Goal: Check status: Check status

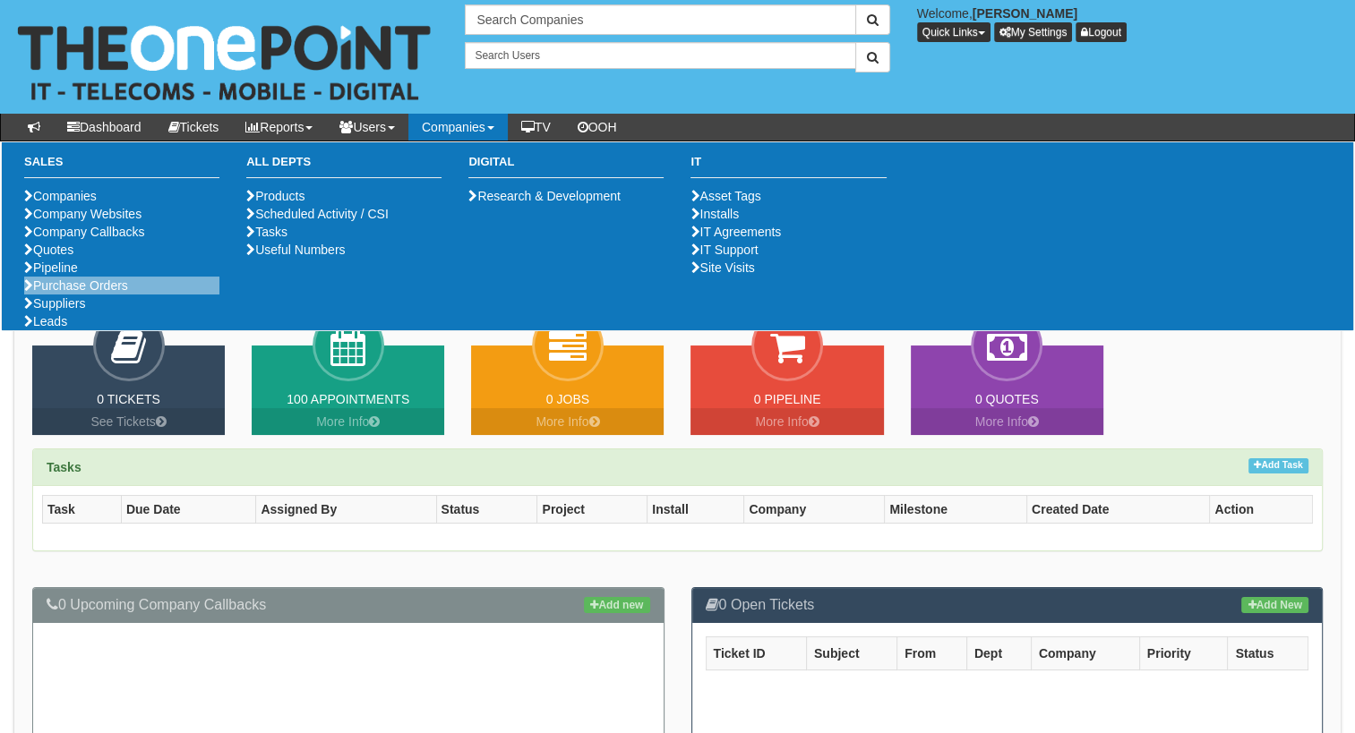
click at [52, 295] on li "Purchase Orders" at bounding box center [121, 286] width 195 height 18
click at [50, 293] on link "Purchase Orders" at bounding box center [76, 286] width 104 height 14
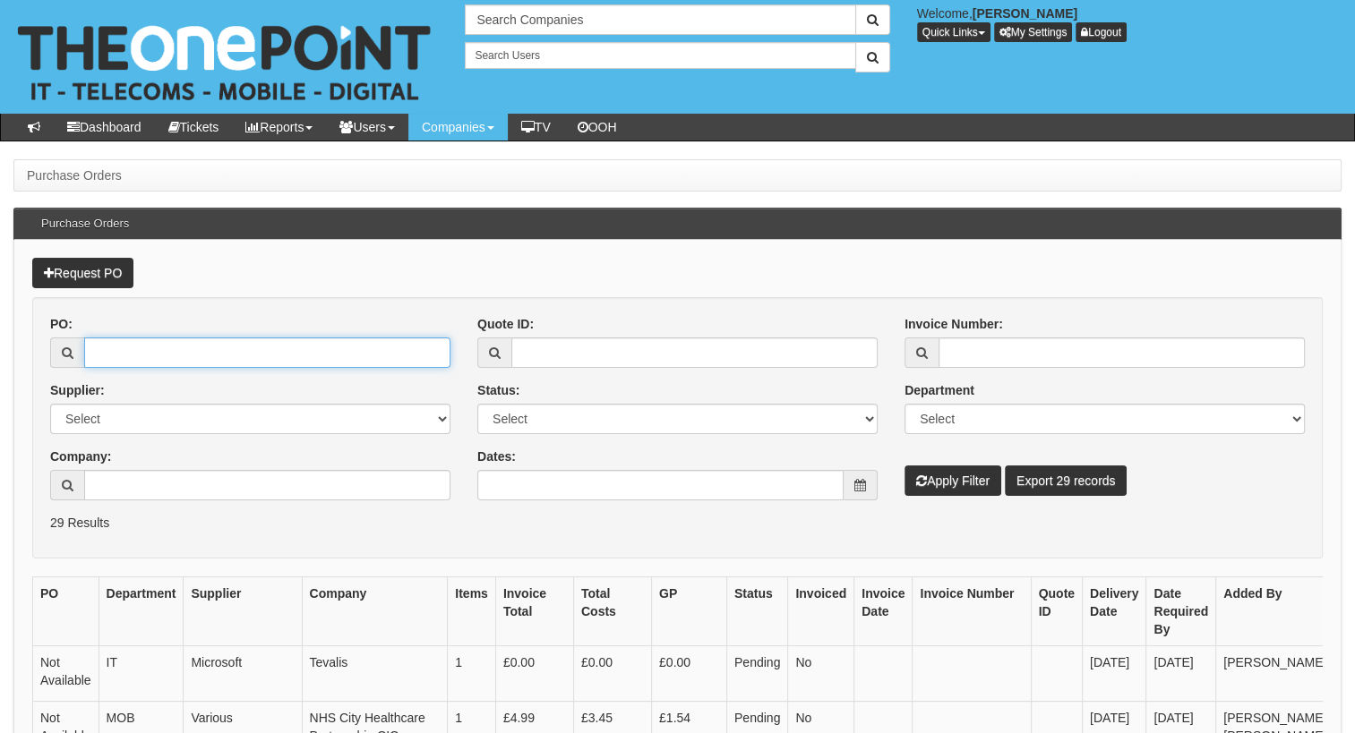
click at [196, 365] on input "PO:" at bounding box center [267, 353] width 366 height 30
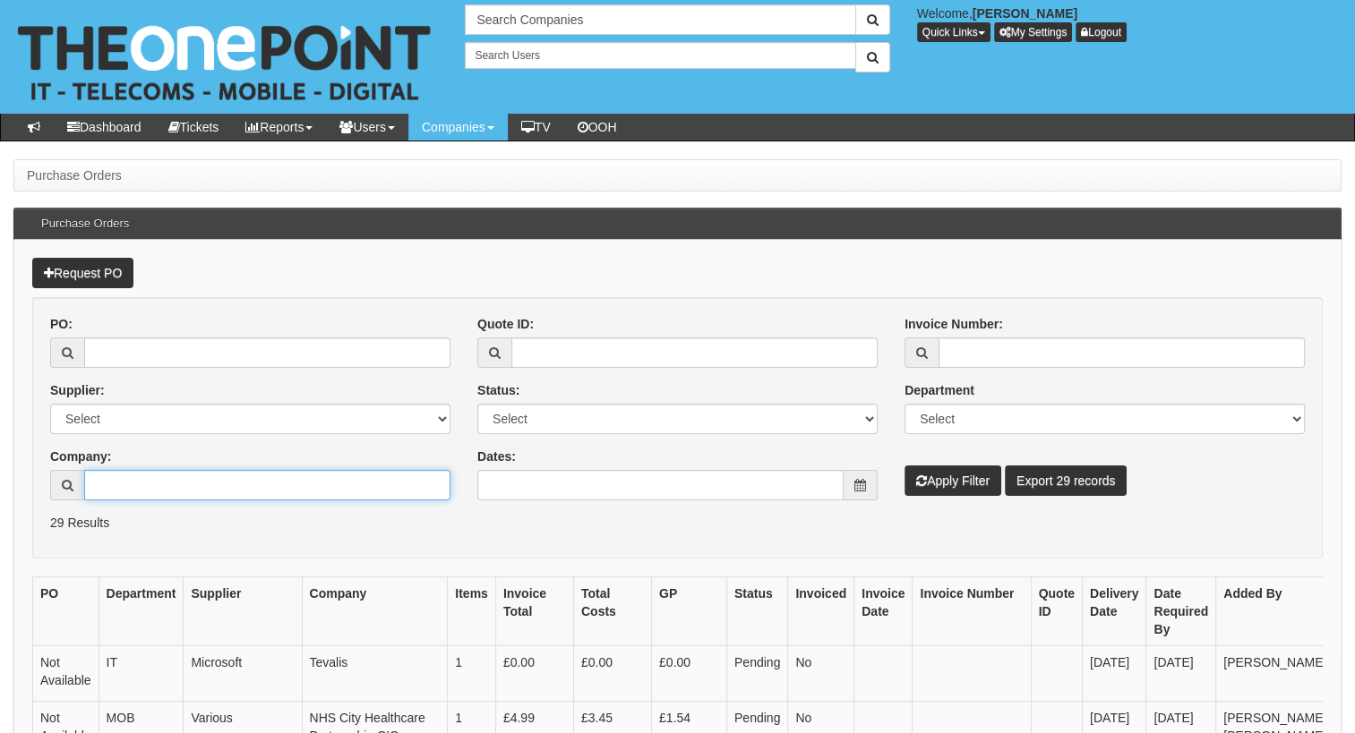
click at [101, 485] on input "Company:" at bounding box center [267, 485] width 366 height 30
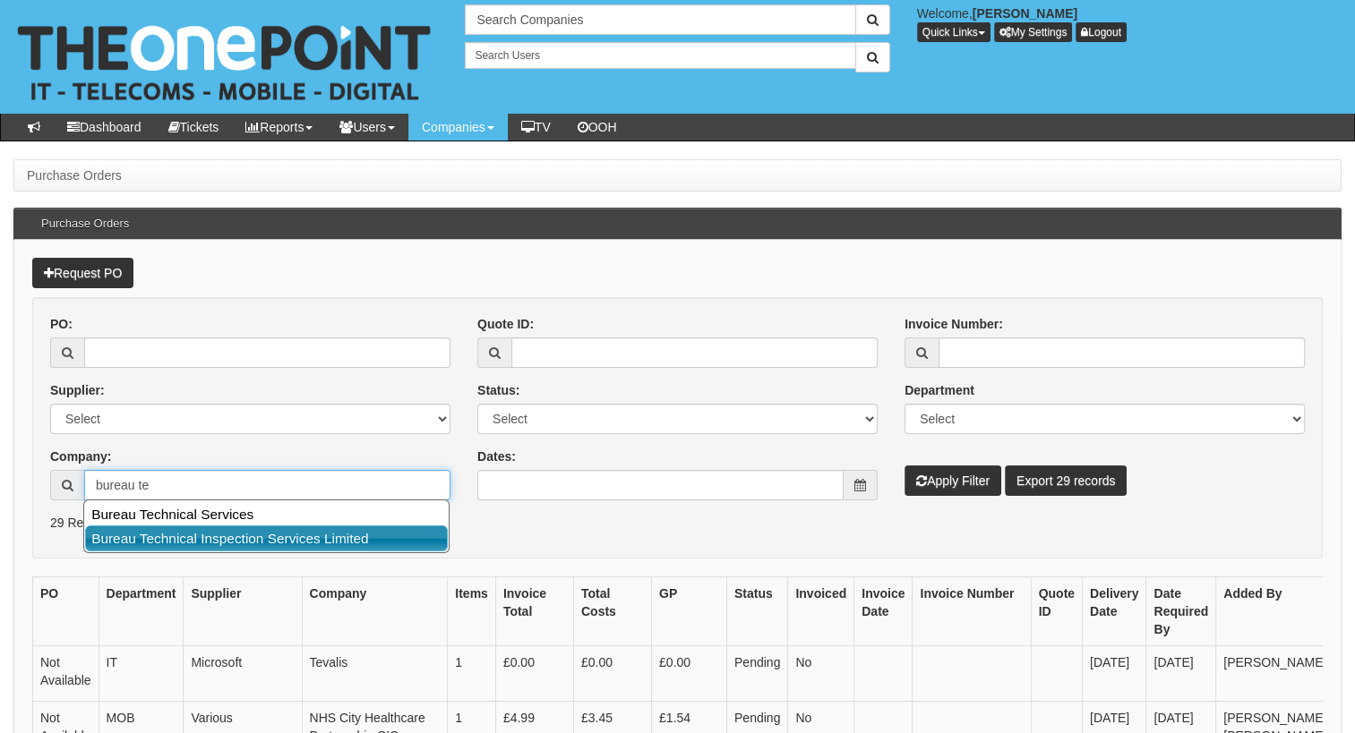
click at [168, 545] on link "Bureau Technical Inspection Services Limited" at bounding box center [266, 539] width 363 height 26
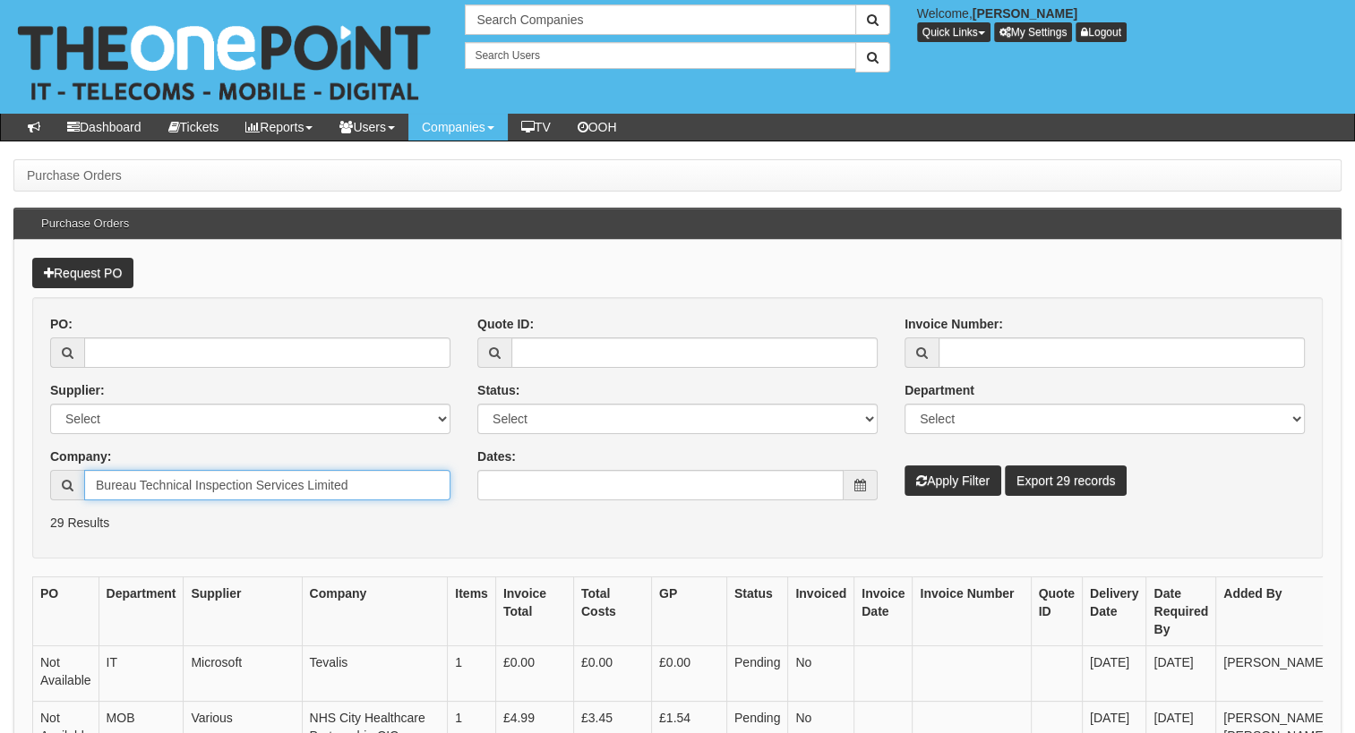
type input "Bureau Technical Inspection Services Limited"
click at [947, 472] on button "Apply Filter" at bounding box center [953, 481] width 97 height 30
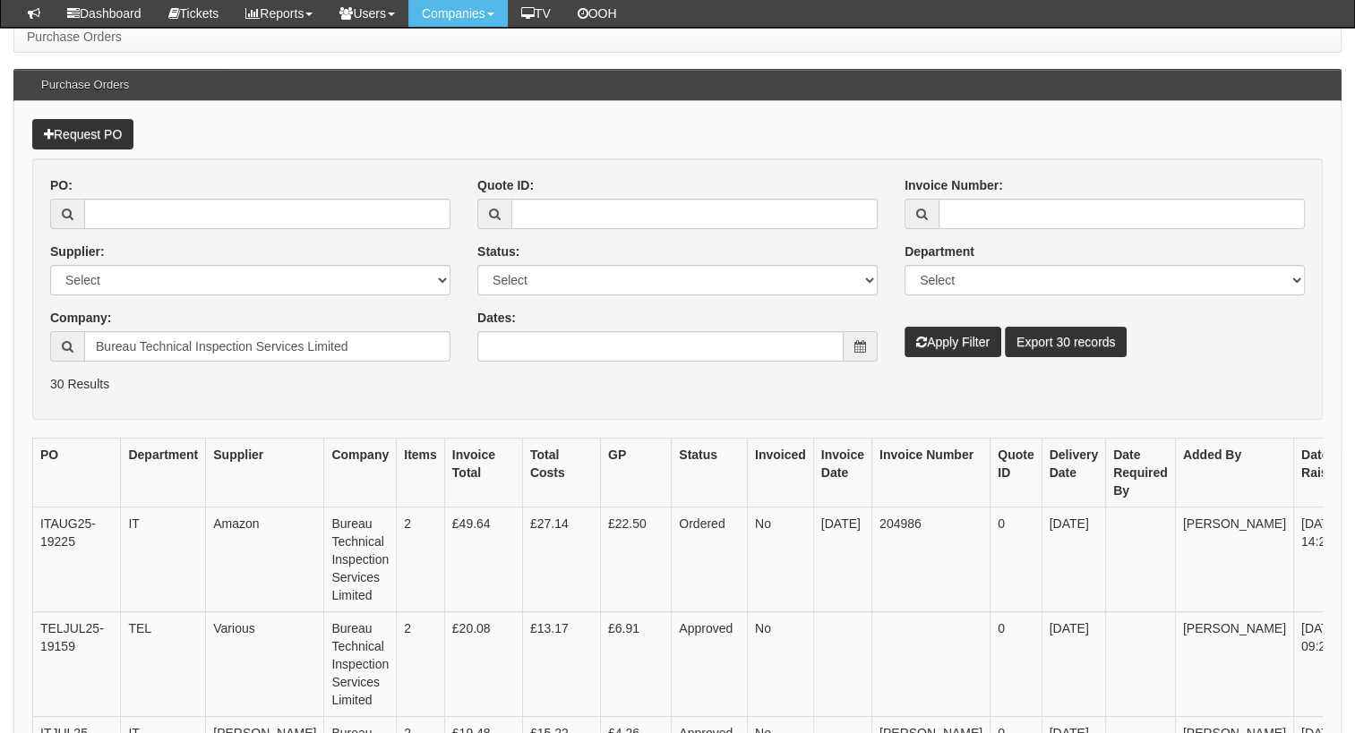
scroll to position [140, 0]
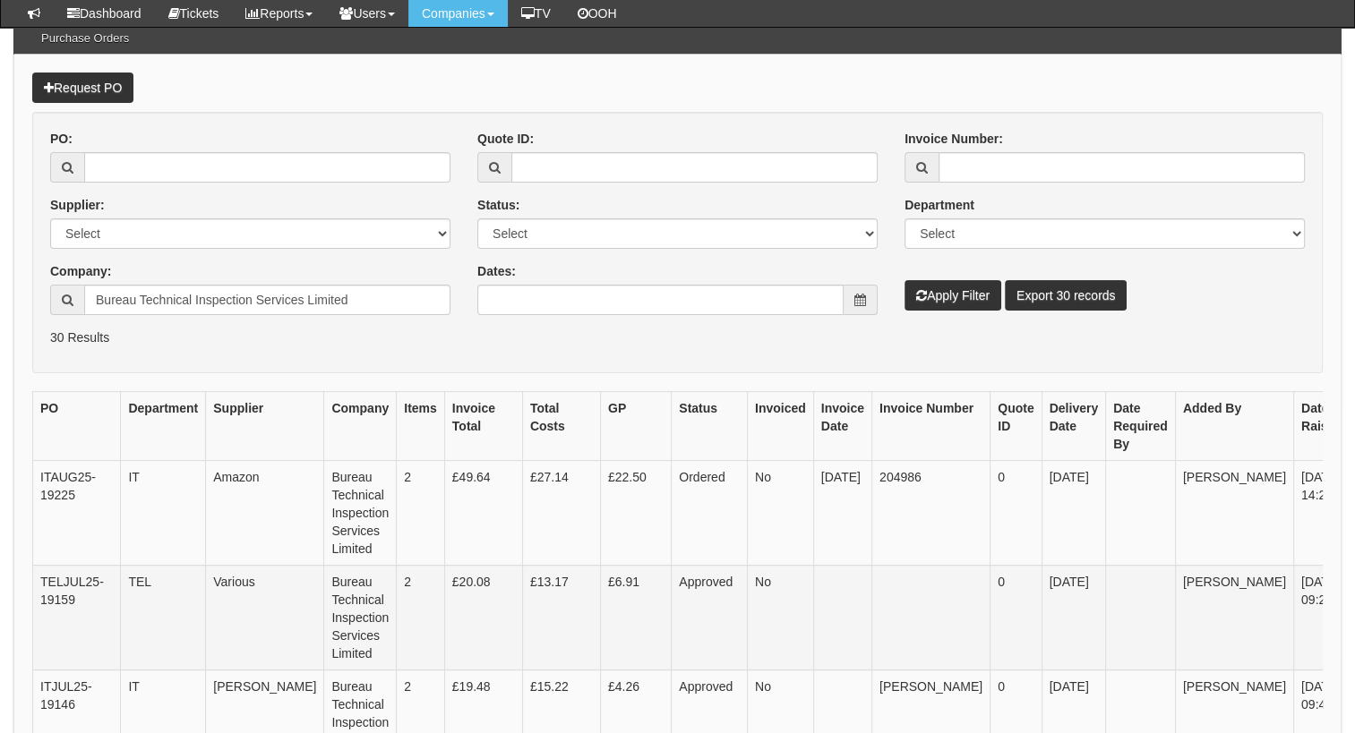
click at [672, 579] on td "Approved" at bounding box center [710, 618] width 76 height 105
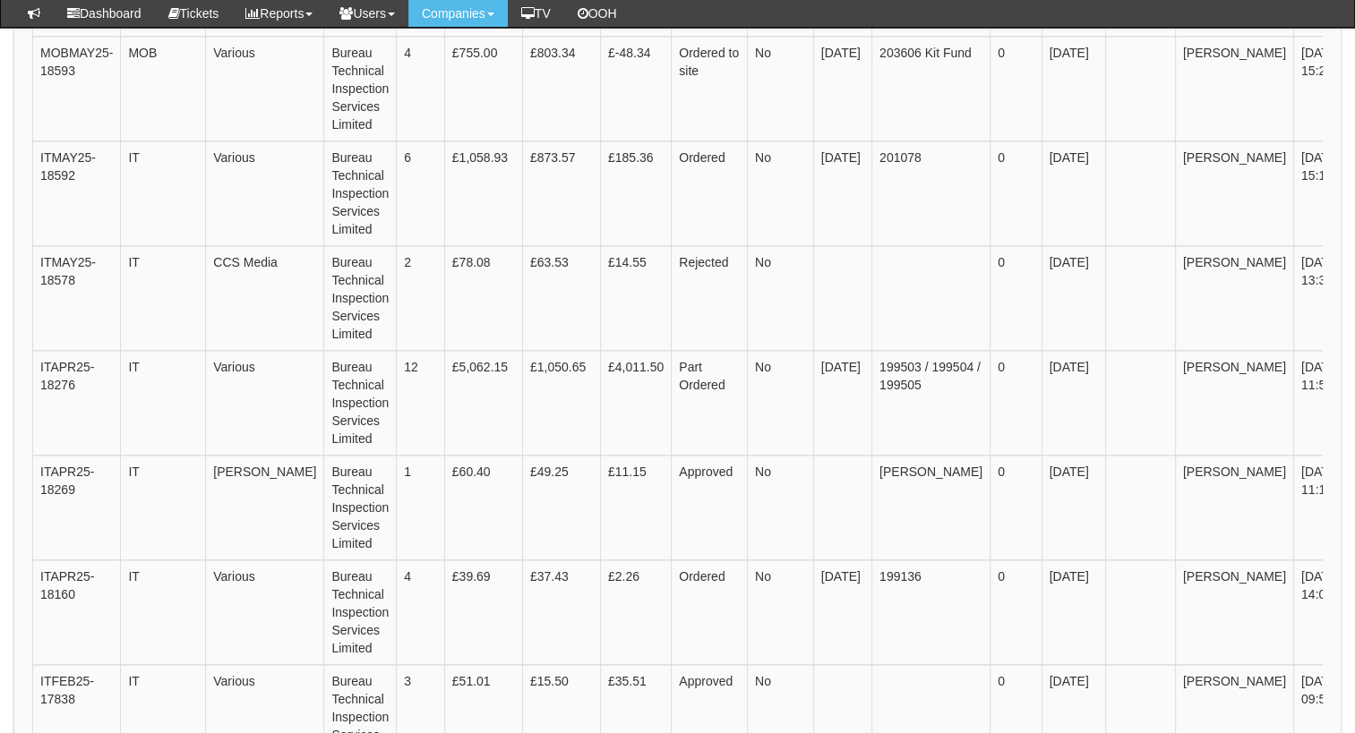
scroll to position [1823, 0]
click at [1354, 362] on icon at bounding box center [1368, 367] width 10 height 11
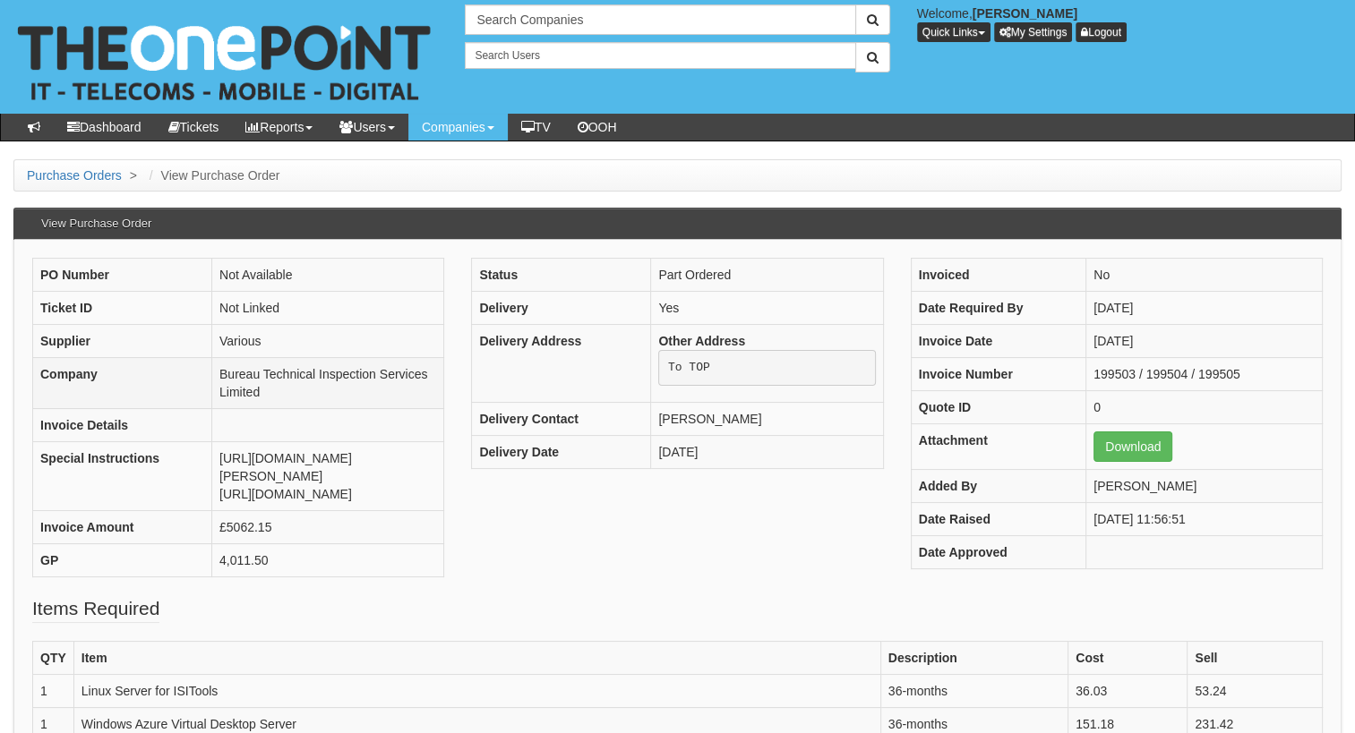
click at [330, 380] on td "Bureau Technical Inspection Services Limited" at bounding box center [328, 383] width 232 height 51
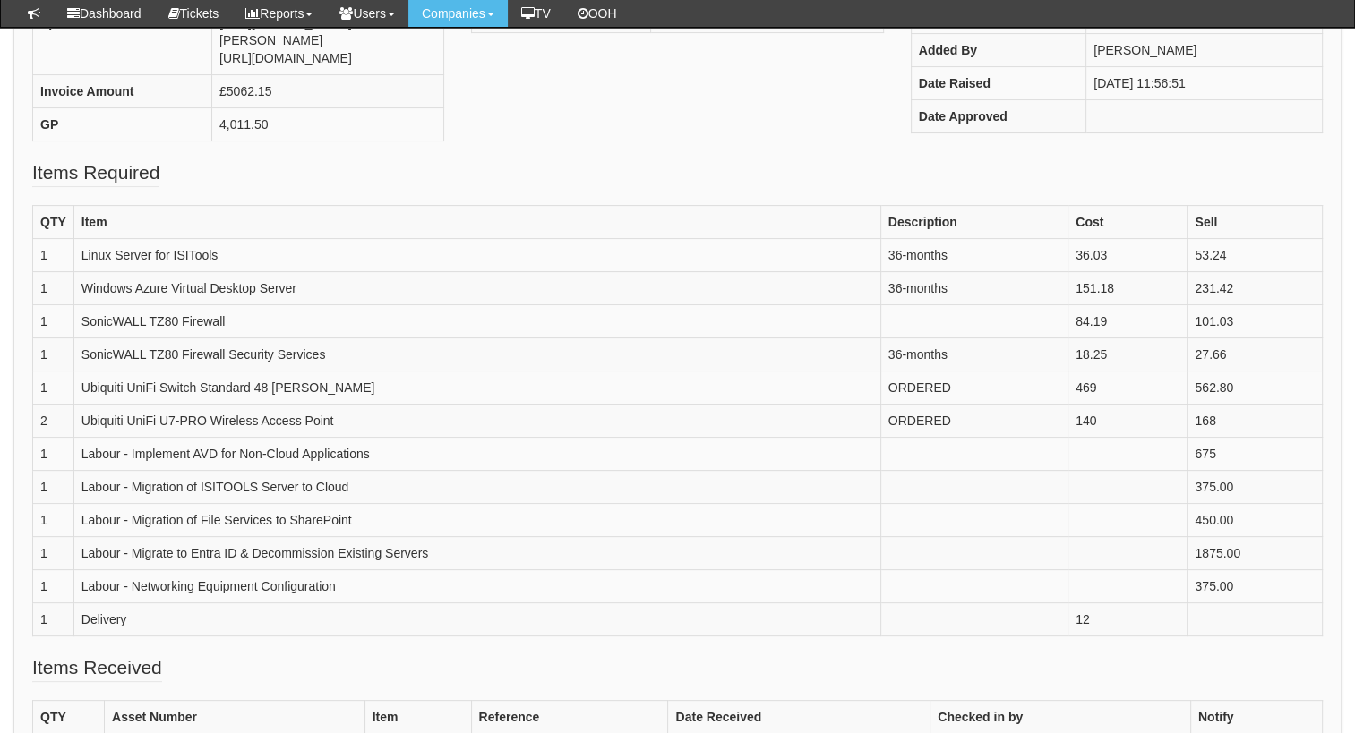
scroll to position [358, 0]
